Goal: Navigation & Orientation: Find specific page/section

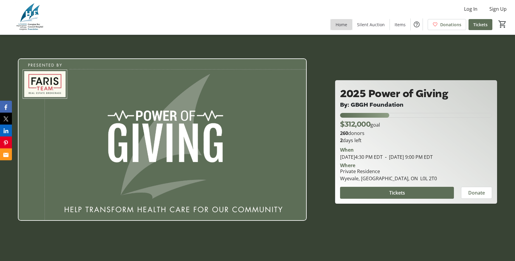
click at [344, 26] on span "Home" at bounding box center [341, 24] width 12 height 6
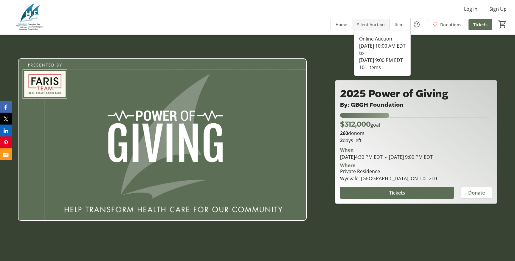
click at [366, 25] on span "Silent Auction" at bounding box center [371, 24] width 28 height 6
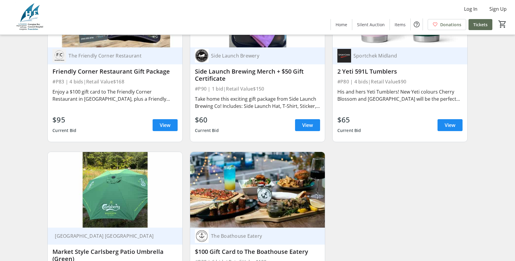
scroll to position [5920, 0]
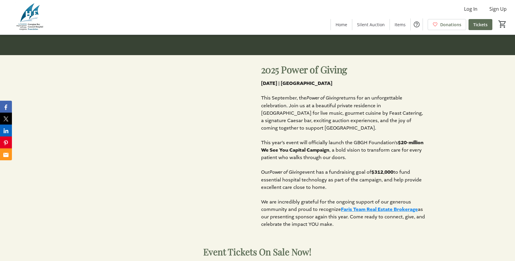
scroll to position [204, 0]
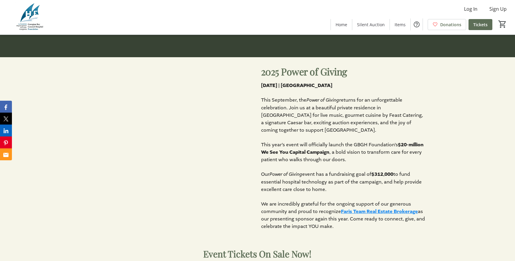
click at [121, 211] on div at bounding box center [171, 147] width 164 height 166
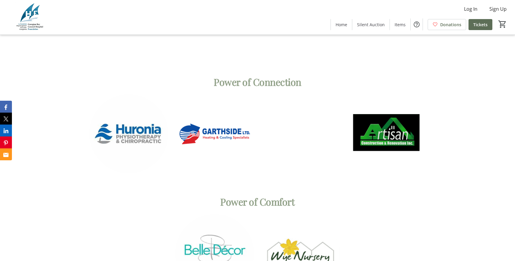
scroll to position [2956, 0]
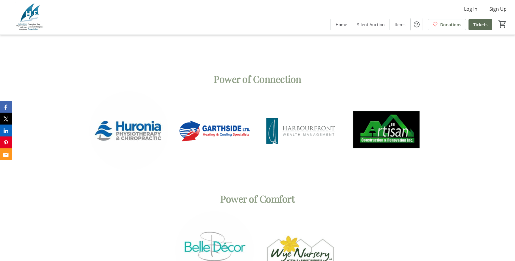
click at [34, 10] on img at bounding box center [30, 17] width 53 height 30
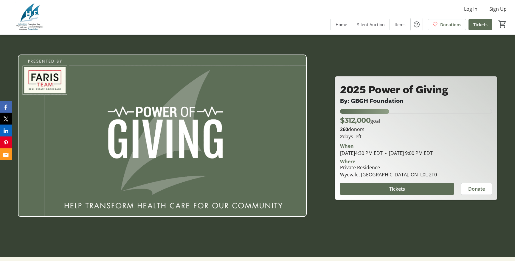
scroll to position [0, 0]
